Goal: Navigation & Orientation: Understand site structure

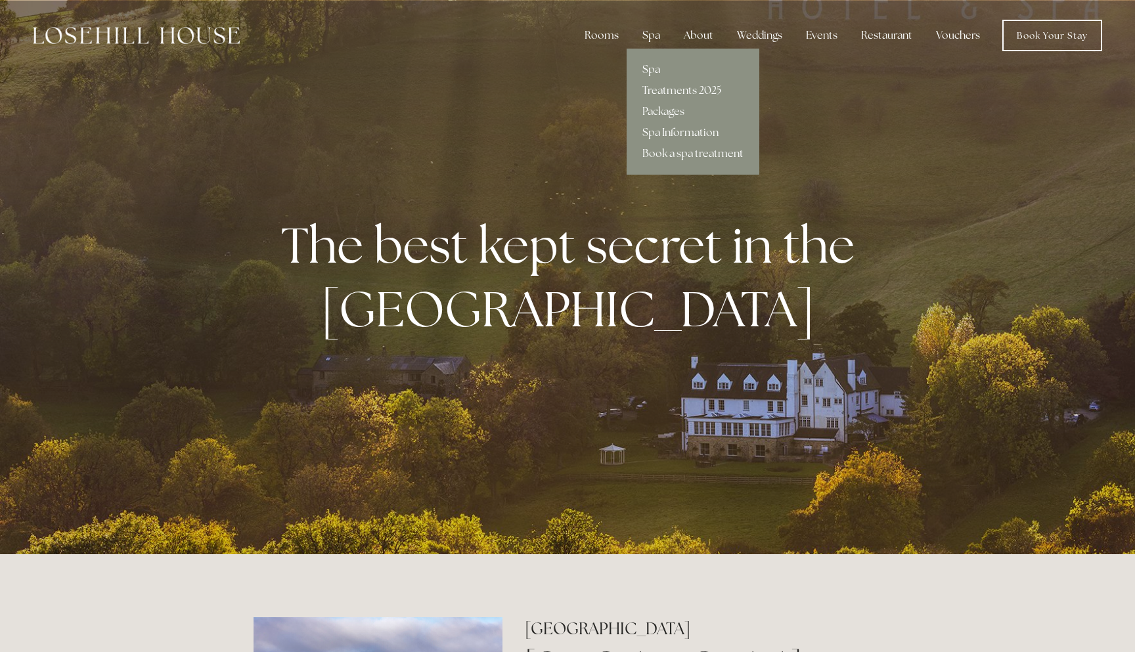
click at [656, 68] on link "Spa" at bounding box center [693, 69] width 133 height 21
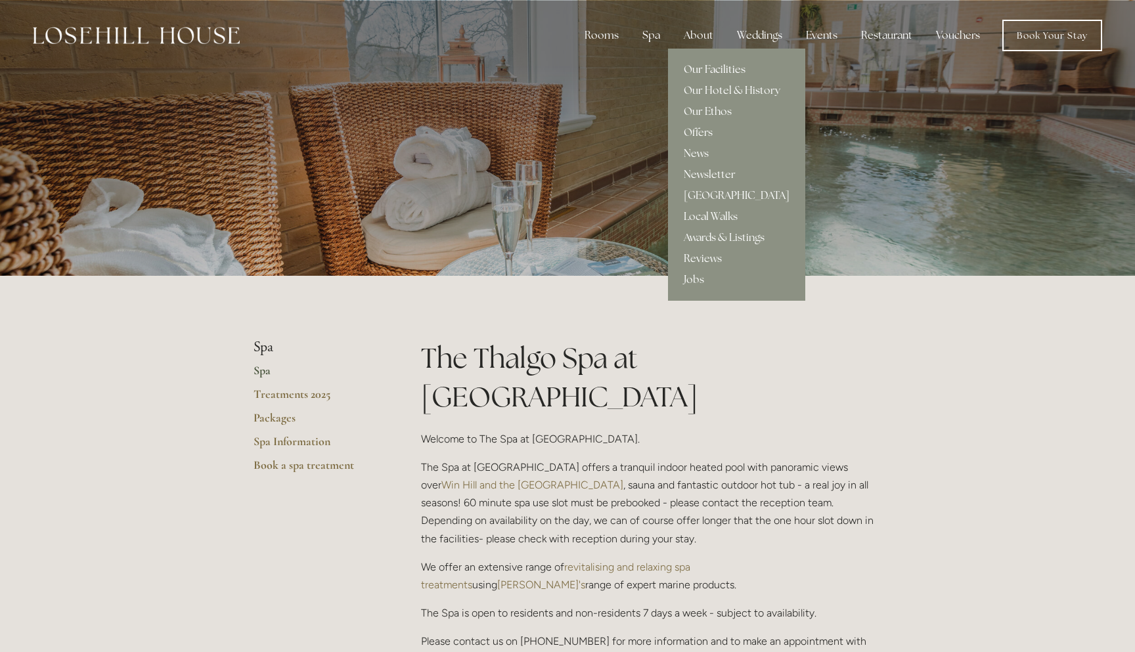
click at [708, 70] on link "Our Facilities" at bounding box center [736, 69] width 137 height 21
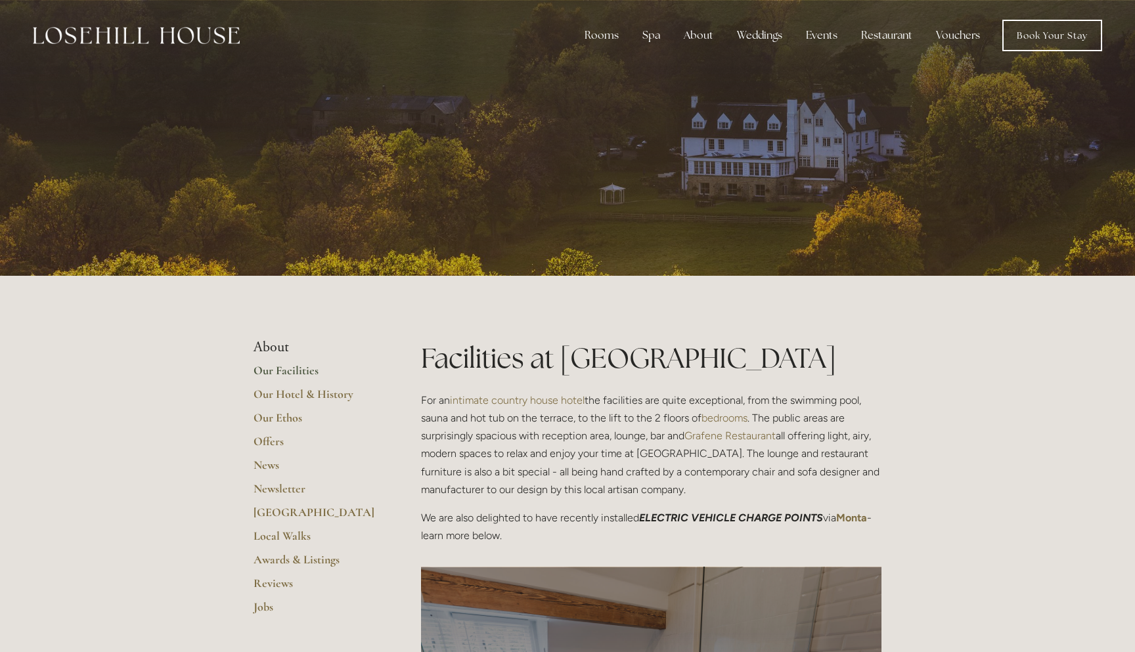
click at [190, 35] on img at bounding box center [136, 35] width 207 height 17
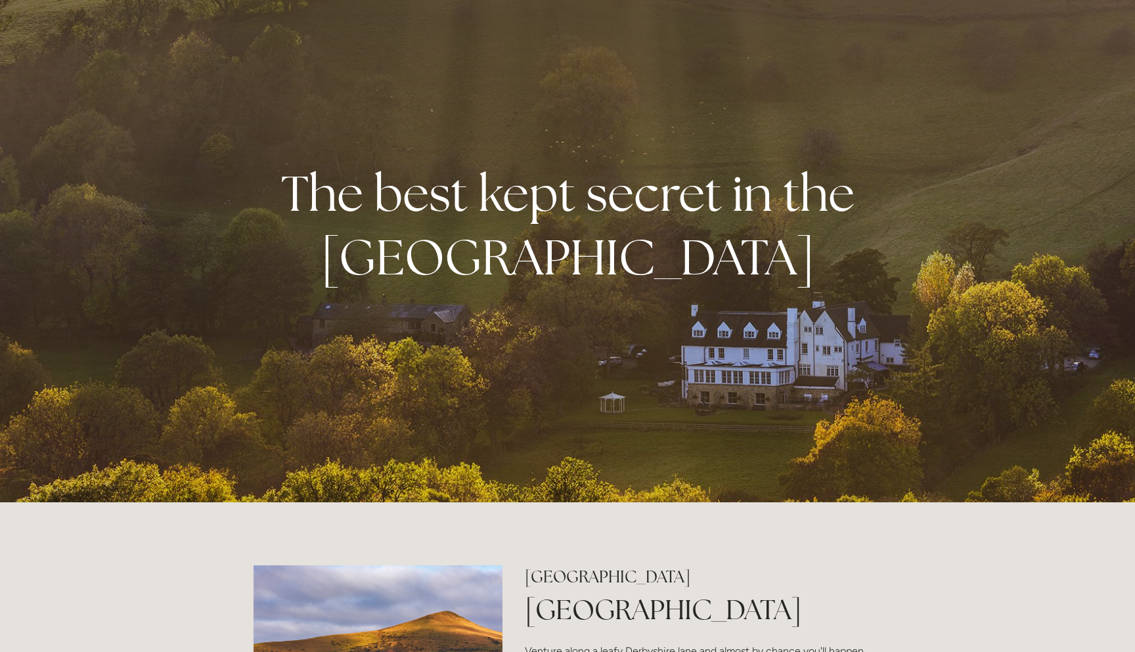
scroll to position [10, 0]
